Goal: Task Accomplishment & Management: Use online tool/utility

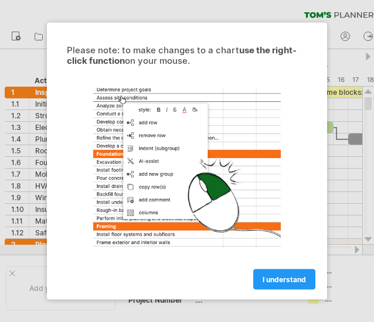
click at [282, 268] on div "I understand" at bounding box center [187, 275] width 264 height 30
click at [272, 284] on link "I understand" at bounding box center [284, 280] width 62 height 21
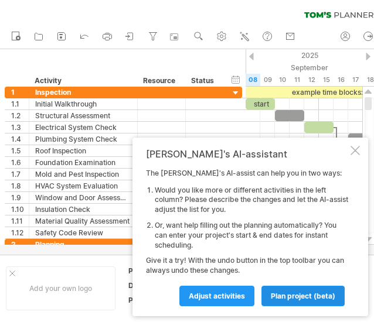
click at [302, 292] on span "plan project (beta)" at bounding box center [303, 296] width 64 height 9
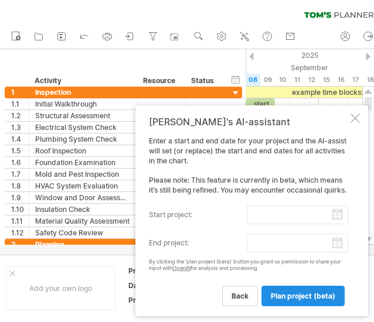
click at [290, 298] on span "plan project (beta)" at bounding box center [303, 296] width 64 height 9
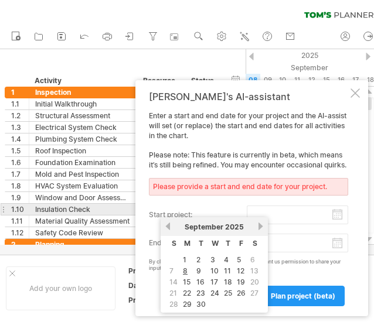
click at [332, 210] on input "start project:" at bounding box center [297, 215] width 101 height 19
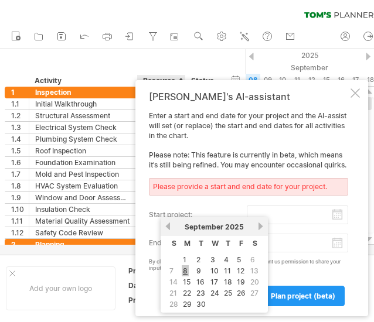
click at [185, 270] on link "8" at bounding box center [185, 271] width 7 height 11
type input "********"
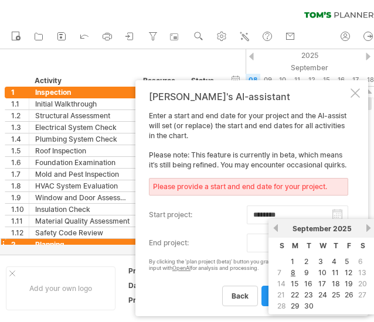
click at [338, 240] on body "progress(100%) Trying to reach [DOMAIN_NAME] Connected again... 0% clear filter…" at bounding box center [187, 162] width 374 height 325
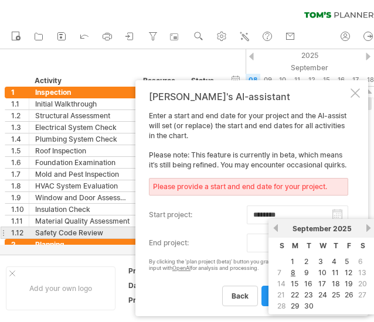
click at [366, 228] on link "next" at bounding box center [368, 228] width 9 height 9
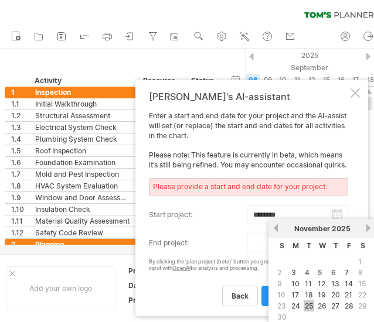
click at [312, 304] on link "25" at bounding box center [309, 306] width 11 height 11
type input "********"
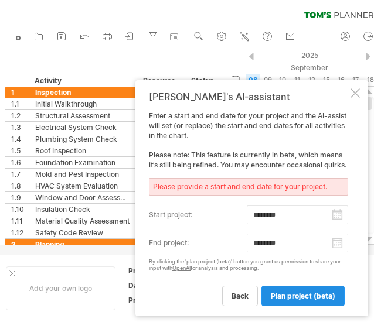
click at [285, 296] on span "plan project (beta)" at bounding box center [303, 296] width 64 height 9
